Goal: Register for event/course

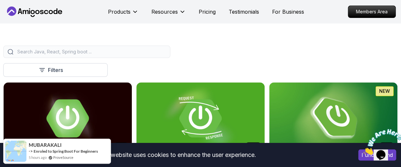
click at [377, 152] on img at bounding box center [383, 142] width 40 height 26
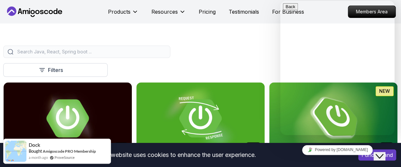
drag, startPoint x: 391, startPoint y: 47, endPoint x: 391, endPoint y: 76, distance: 29.3
drag, startPoint x: 391, startPoint y: 76, endPoint x: 388, endPoint y: 125, distance: 49.0
drag, startPoint x: 394, startPoint y: 97, endPoint x: 391, endPoint y: 120, distance: 22.6
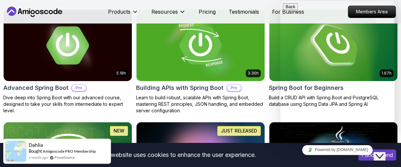
scroll to position [216, 0]
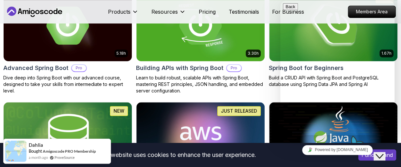
click at [379, 153] on div "Close Chat This icon closes the chat window." at bounding box center [379, 157] width 8 height 8
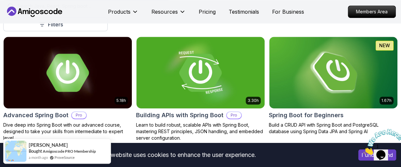
scroll to position [189, 0]
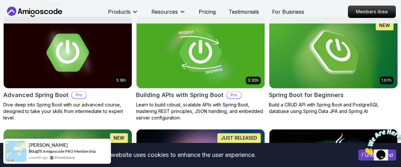
click at [345, 49] on img at bounding box center [333, 52] width 135 height 75
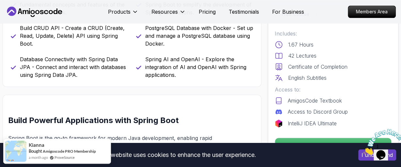
scroll to position [320, 0]
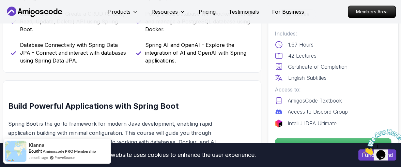
click at [319, 99] on p "AmigosCode Textbook" at bounding box center [315, 101] width 54 height 8
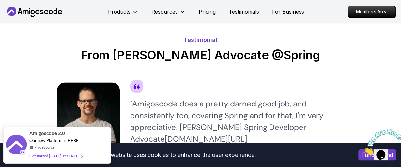
scroll to position [1649, 0]
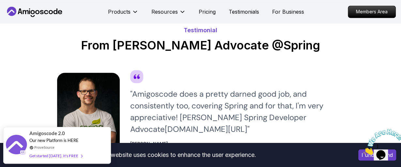
click at [363, 150] on icon "Close" at bounding box center [363, 153] width 0 height 6
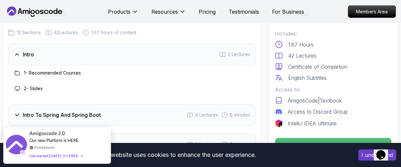
scroll to position [798, 0]
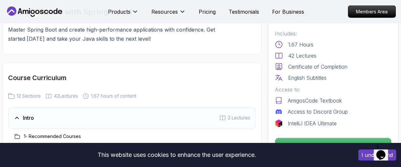
click at [279, 101] on icon at bounding box center [278, 100] width 5 height 6
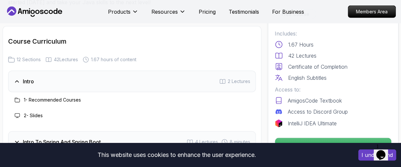
scroll to position [898, 0]
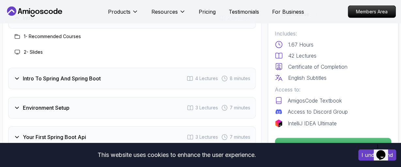
click at [206, 76] on span "4 Lectures" at bounding box center [206, 78] width 23 height 7
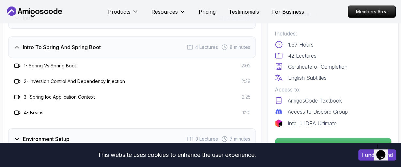
drag, startPoint x: 66, startPoint y: 67, endPoint x: 64, endPoint y: 64, distance: 4.3
click at [64, 64] on h3 "1 - Spring Vs Spring Boot" at bounding box center [50, 66] width 52 height 7
click at [45, 63] on h3 "1 - Spring Vs Spring Boot" at bounding box center [50, 66] width 52 height 7
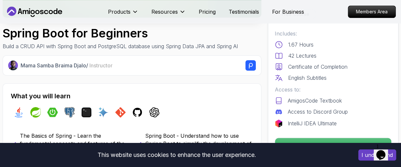
scroll to position [192, 0]
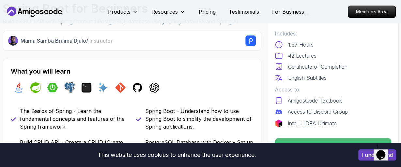
click at [311, 63] on p "Certificate of Completion" at bounding box center [317, 67] width 59 height 8
click at [276, 68] on icon at bounding box center [279, 67] width 8 height 8
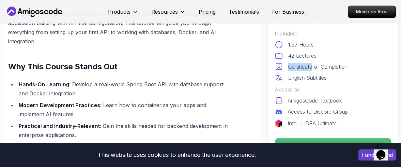
scroll to position [460, 0]
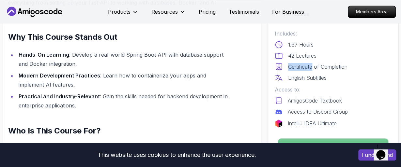
click at [312, 139] on p "Enroll for Free" at bounding box center [333, 146] width 110 height 14
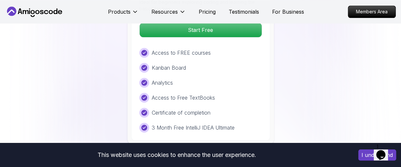
scroll to position [1566, 0]
